Goal: Communication & Community: Answer question/provide support

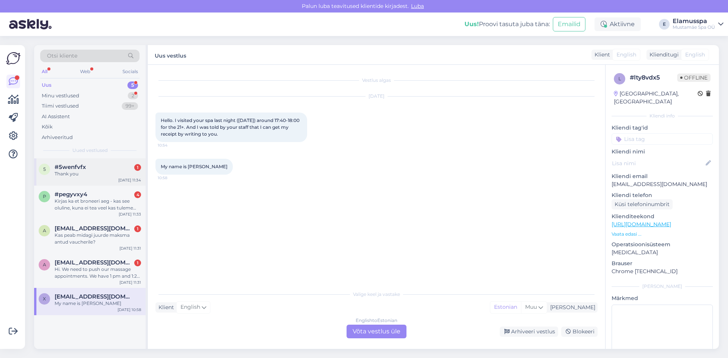
click at [121, 172] on div "Thank you" at bounding box center [98, 174] width 86 height 7
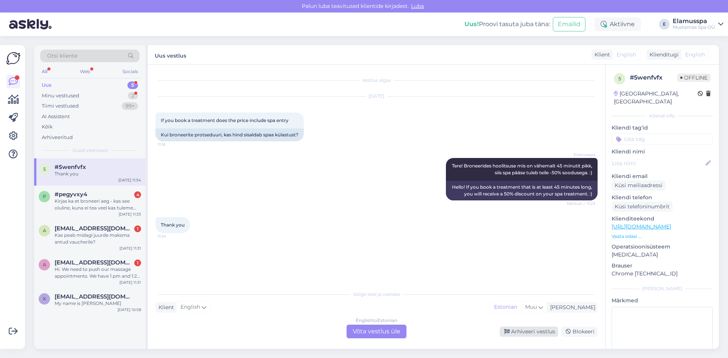
click at [542, 331] on div "Arhiveeri vestlus" at bounding box center [529, 332] width 58 height 10
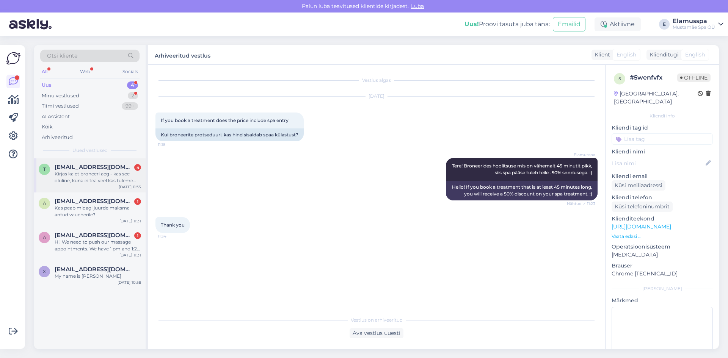
click at [90, 164] on span "[EMAIL_ADDRESS][DOMAIN_NAME]" at bounding box center [94, 167] width 79 height 7
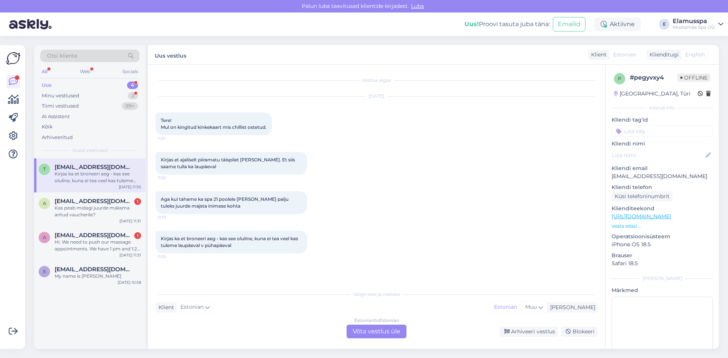
click at [367, 329] on div "Estonian to Estonian Võta vestlus üle" at bounding box center [376, 332] width 60 height 14
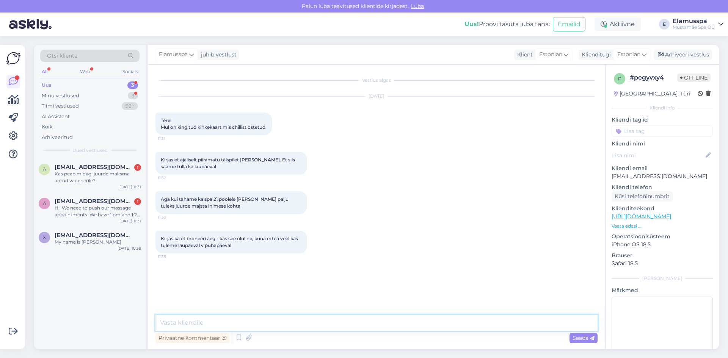
click at [361, 324] on textarea at bounding box center [376, 323] width 442 height 16
type textarea "Tere, saatke oma voucheri kood, et saaksime kontrollida."
click at [580, 337] on span "Saada" at bounding box center [583, 338] width 22 height 7
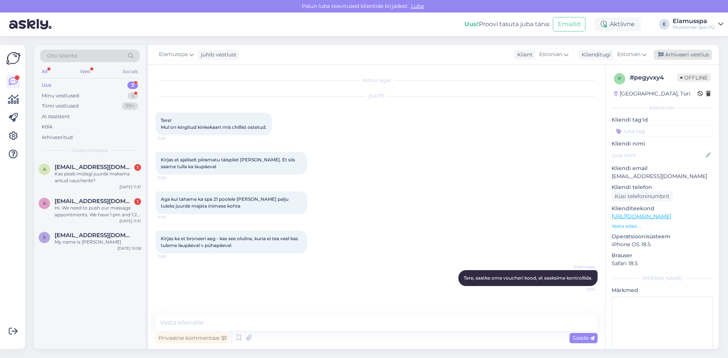
click at [698, 56] on div "Arhiveeri vestlus" at bounding box center [682, 55] width 58 height 10
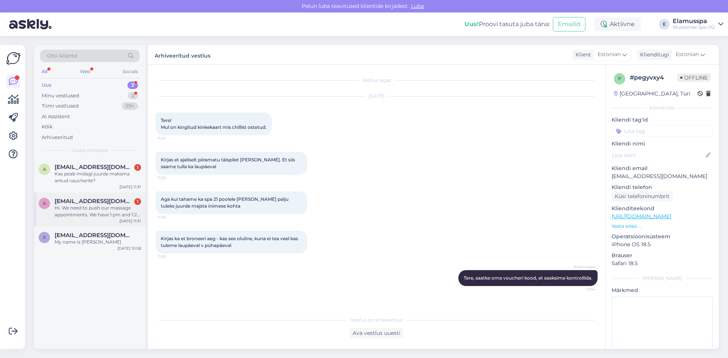
click at [132, 220] on div "[DATE] 11:31" at bounding box center [130, 221] width 22 height 6
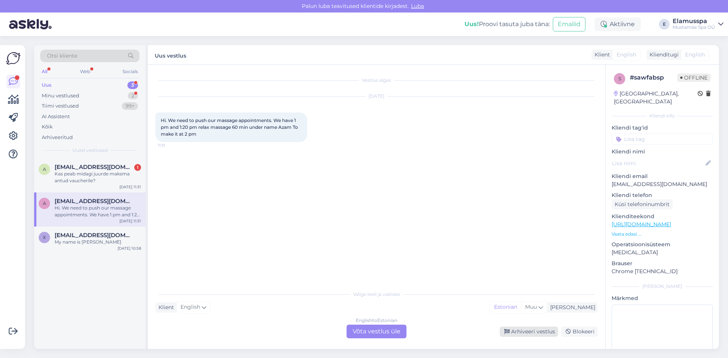
click at [539, 334] on div "Arhiveeri vestlus" at bounding box center [529, 332] width 58 height 10
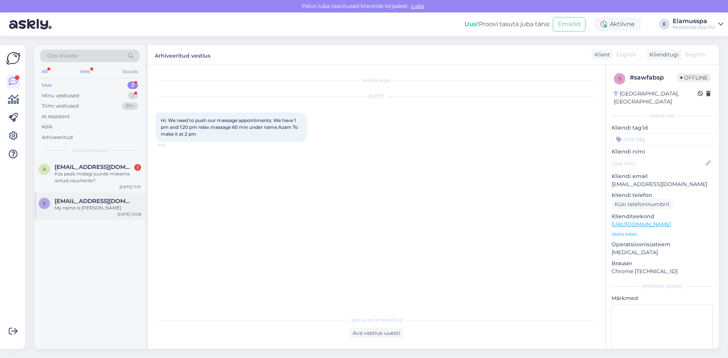
click at [73, 206] on div "My name is [PERSON_NAME]" at bounding box center [98, 208] width 86 height 7
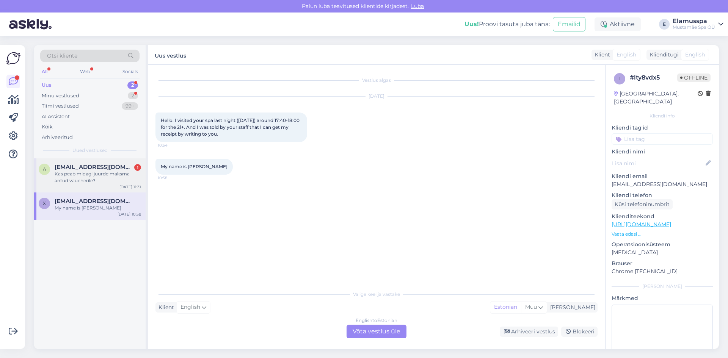
click at [64, 180] on div "Kas peab midagi juurde maksma antud vaucherile?" at bounding box center [98, 178] width 86 height 14
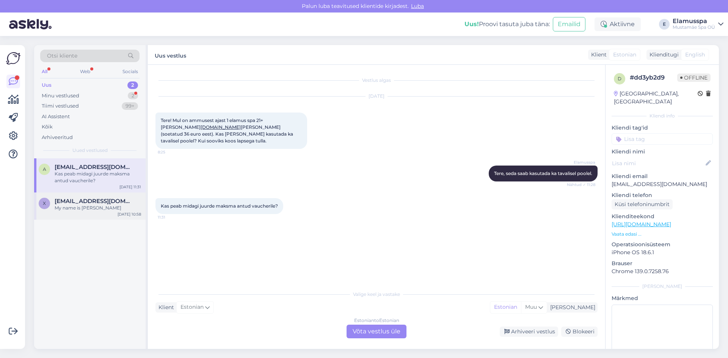
click at [103, 207] on div "My name is [PERSON_NAME]" at bounding box center [98, 208] width 86 height 7
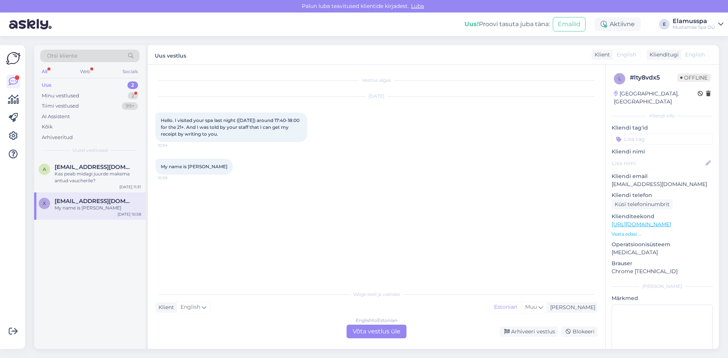
click at [363, 329] on div "English to Estonian Võta vestlus üle" at bounding box center [376, 332] width 60 height 14
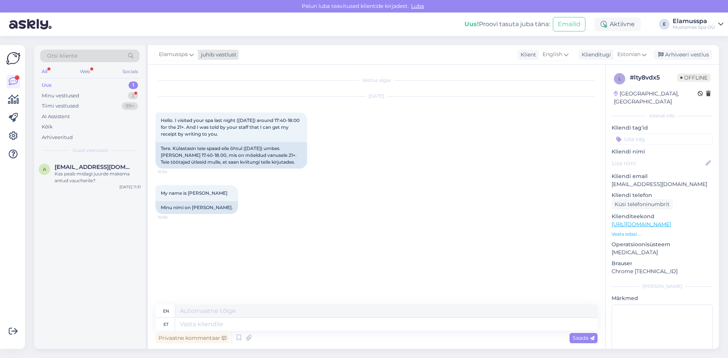
click at [223, 55] on div "juhib vestlust" at bounding box center [217, 55] width 39 height 8
click at [196, 109] on div "[PERSON_NAME]" at bounding box center [196, 107] width 65 height 9
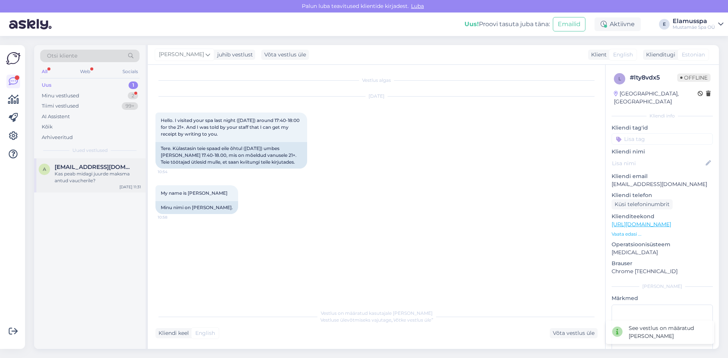
click at [81, 166] on span "[EMAIL_ADDRESS][DOMAIN_NAME]" at bounding box center [94, 167] width 79 height 7
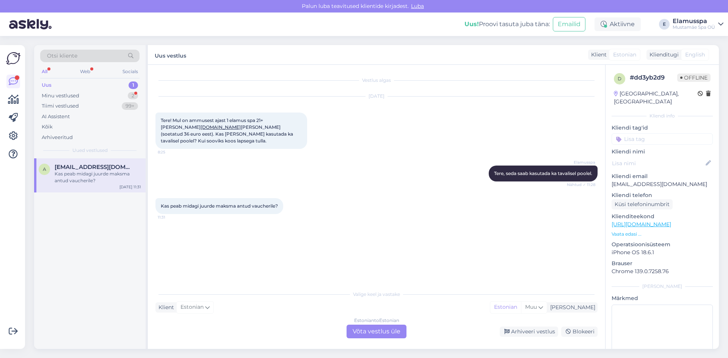
click at [375, 335] on div "Estonian to Estonian Võta vestlus üle" at bounding box center [376, 332] width 60 height 14
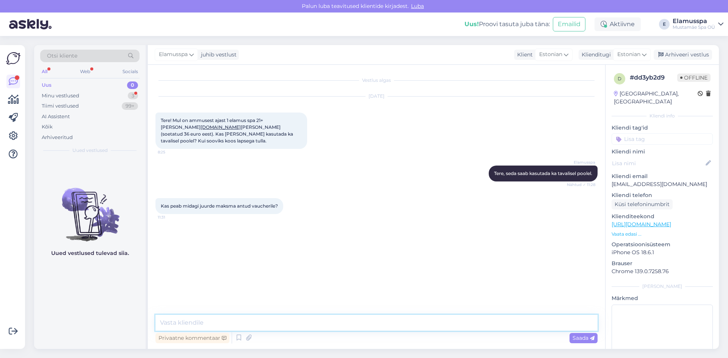
click at [377, 316] on textarea at bounding box center [376, 323] width 442 height 16
type textarea "[PERSON_NAME], enda eest ei pea midagi juure maksma, aga lapse eest peab maksma."
click at [587, 338] on span "Saada" at bounding box center [583, 338] width 22 height 7
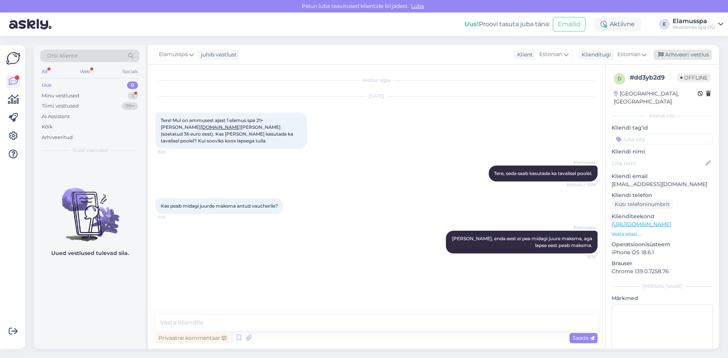
click at [688, 50] on div "Arhiveeri vestlus" at bounding box center [682, 55] width 58 height 10
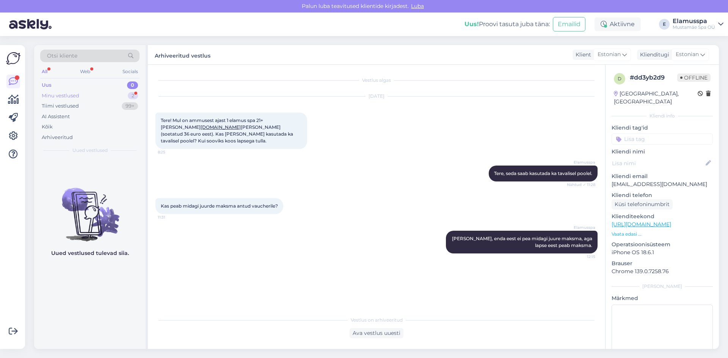
click at [115, 95] on div "Minu vestlused 2" at bounding box center [89, 96] width 99 height 11
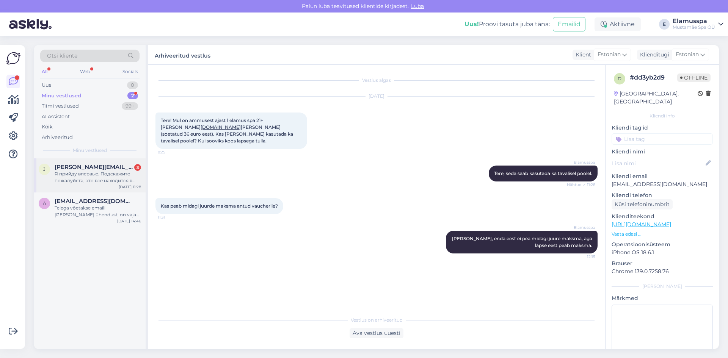
click at [107, 190] on div "[PERSON_NAME] [PERSON_NAME][EMAIL_ADDRESS][DOMAIN_NAME] 3 Я прийду впервые. Под…" at bounding box center [89, 175] width 111 height 34
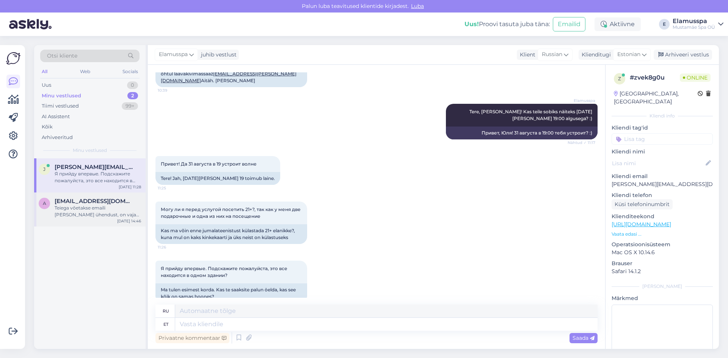
click at [111, 212] on div "Teiega võetakse emaili [PERSON_NAME] ühendust, on vaja natuke oodata. :)" at bounding box center [98, 212] width 86 height 14
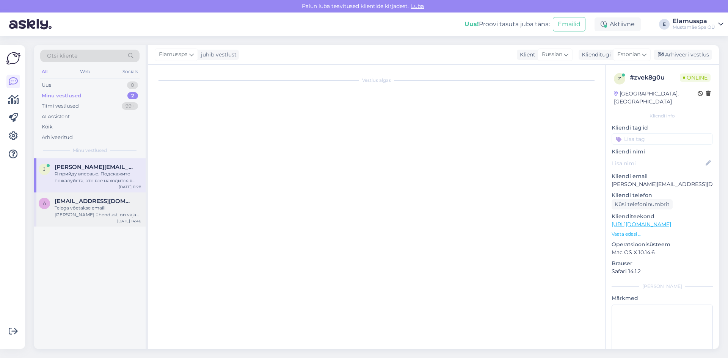
scroll to position [50, 0]
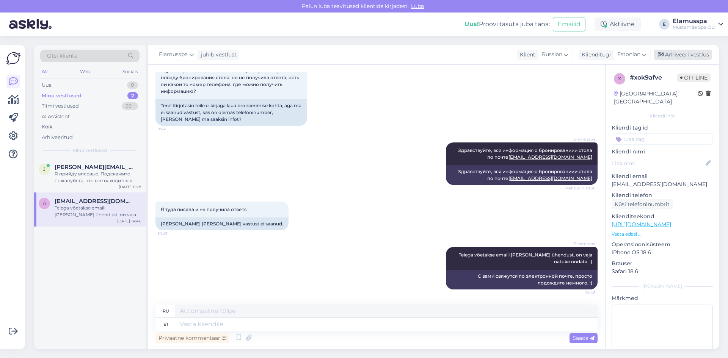
click at [683, 55] on div "Arhiveeri vestlus" at bounding box center [682, 55] width 58 height 10
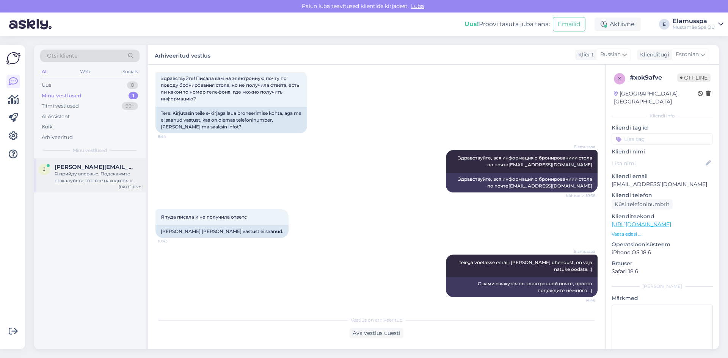
click at [107, 161] on div "[PERSON_NAME] [PERSON_NAME][EMAIL_ADDRESS][DOMAIN_NAME] Я прийду впервые. Подск…" at bounding box center [89, 175] width 111 height 34
